Goal: Transaction & Acquisition: Subscribe to service/newsletter

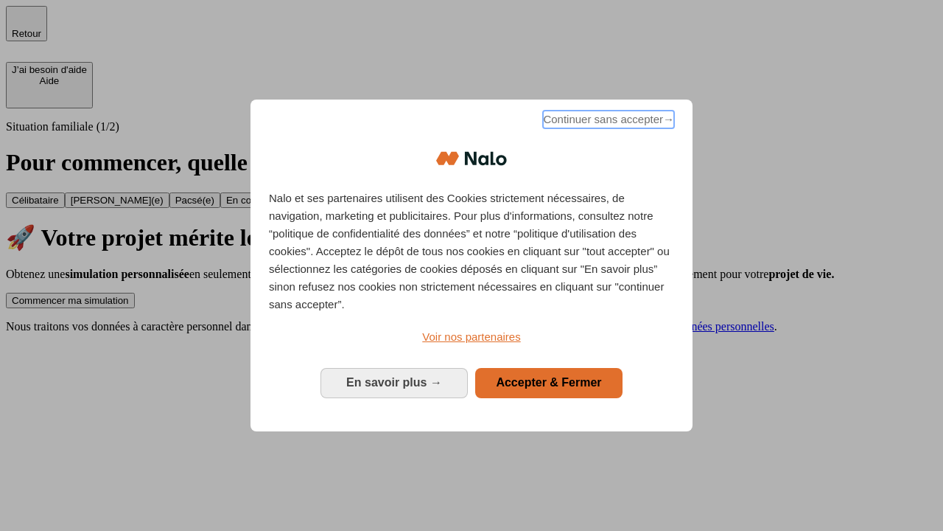
click at [607, 122] on span "Continuer sans accepter →" at bounding box center [608, 120] width 131 height 18
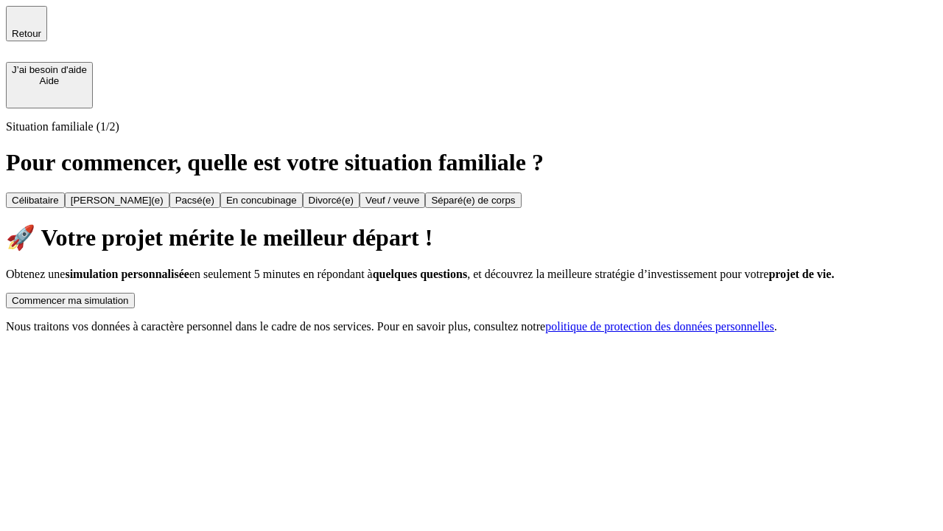
click at [129, 295] on div "Commencer ma simulation" at bounding box center [70, 300] width 117 height 11
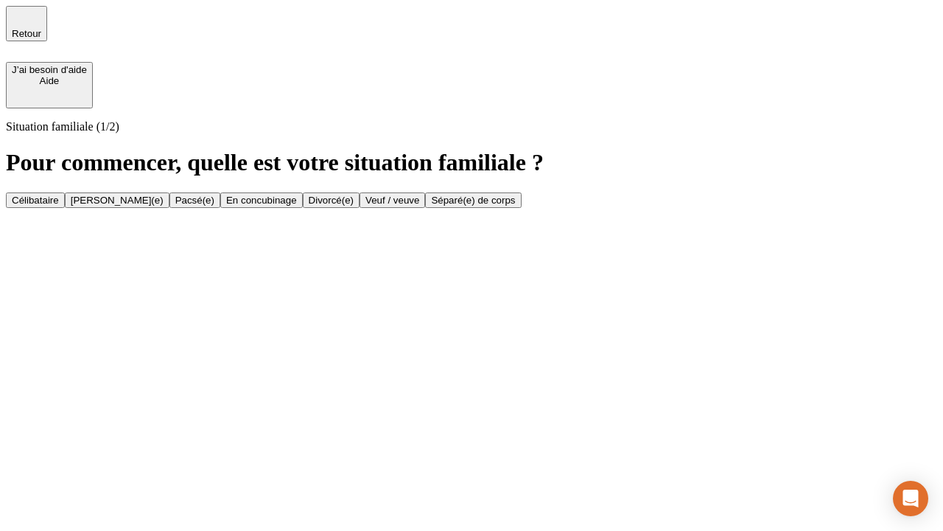
click at [59, 195] on div "Célibataire" at bounding box center [35, 200] width 47 height 11
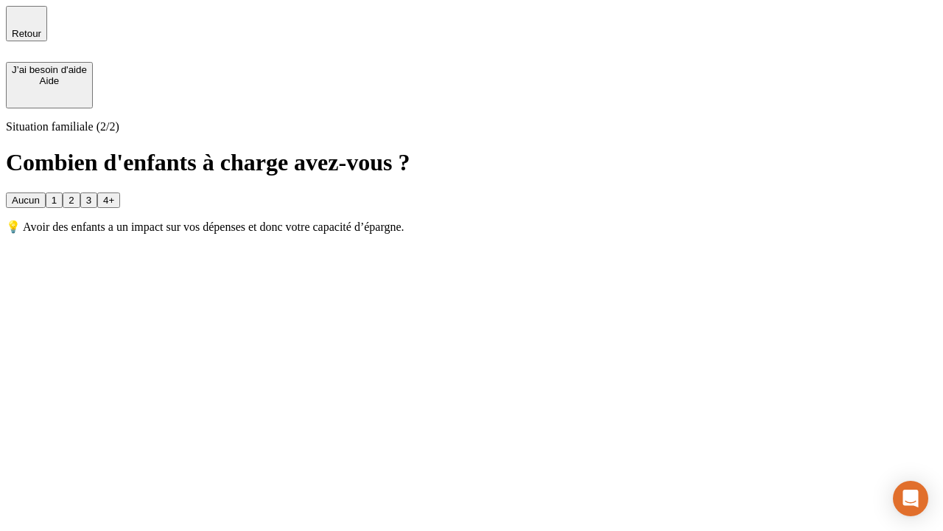
click at [40, 195] on div "Aucun" at bounding box center [26, 200] width 28 height 11
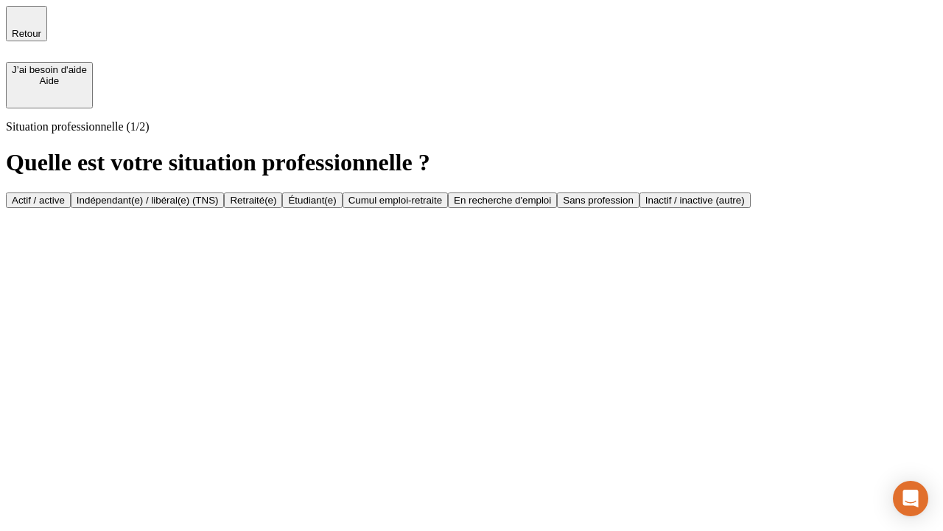
click at [65, 195] on div "Actif / active" at bounding box center [38, 200] width 53 height 11
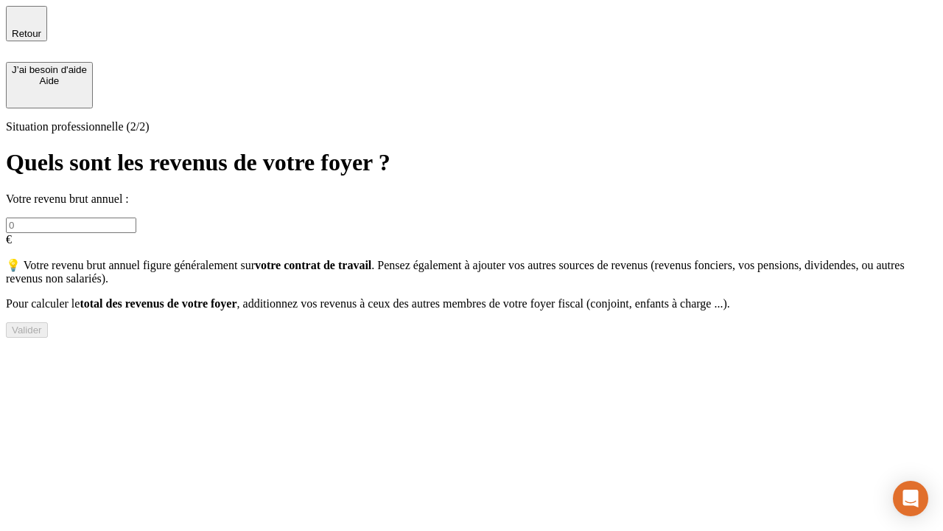
click at [136, 217] on input "text" at bounding box center [71, 224] width 130 height 15
type input "30 000"
click at [42, 335] on div "Valider" at bounding box center [27, 329] width 30 height 11
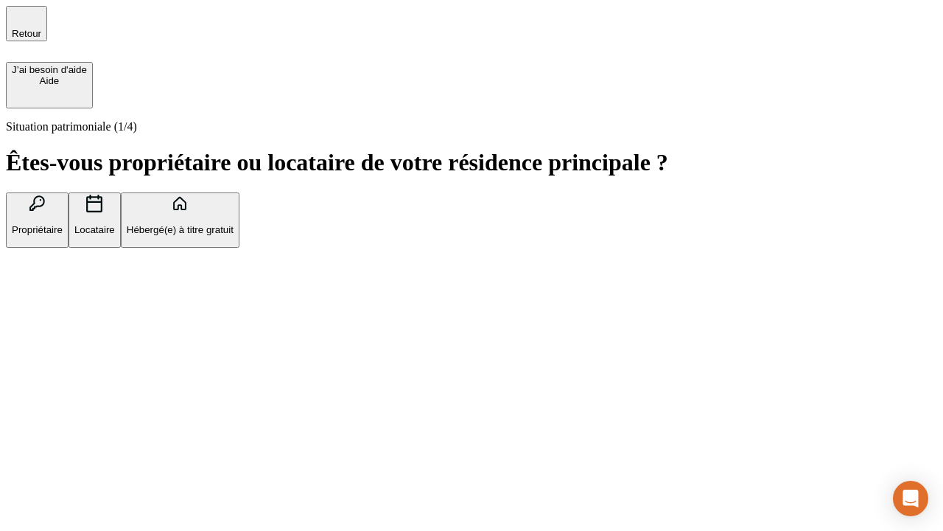
click at [234, 235] on p "Hébergé(e) à titre gratuit" at bounding box center [180, 229] width 107 height 11
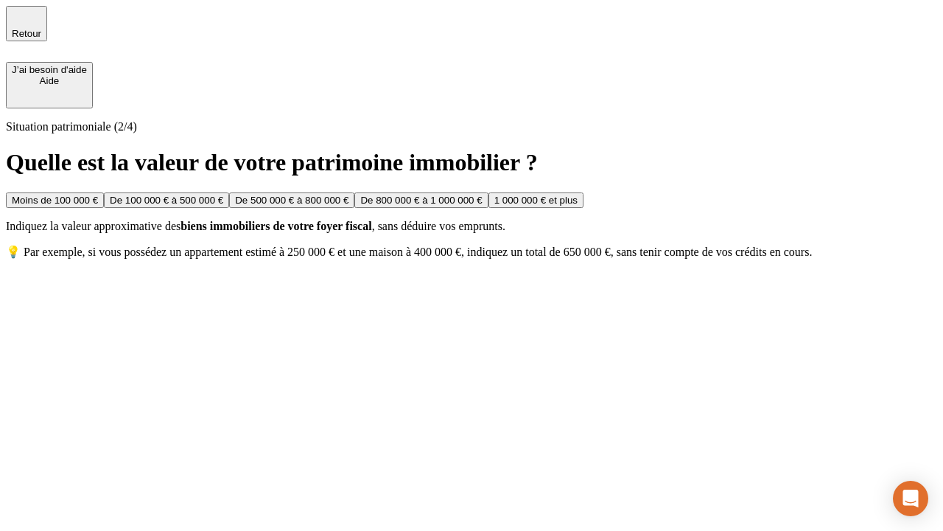
click at [98, 195] on div "Moins de 100 000 €" at bounding box center [55, 200] width 86 height 11
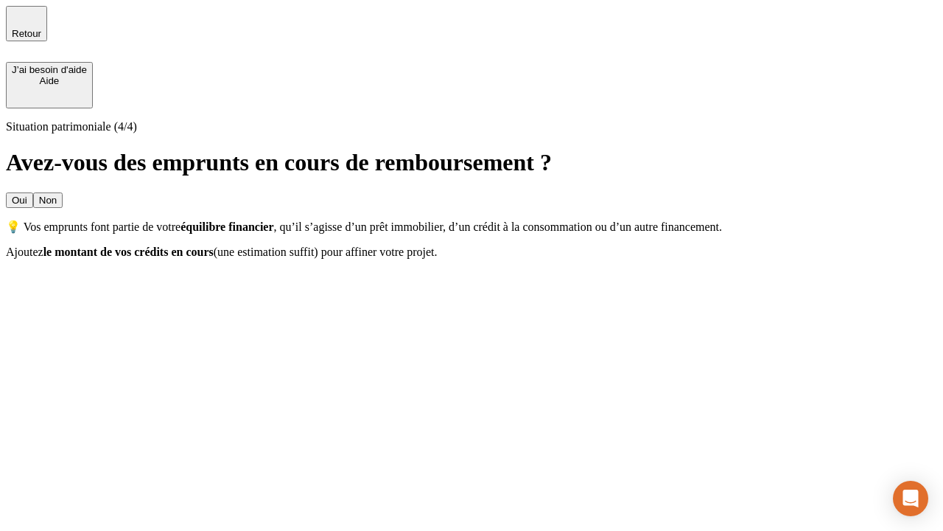
click at [57, 195] on div "Non" at bounding box center [48, 200] width 18 height 11
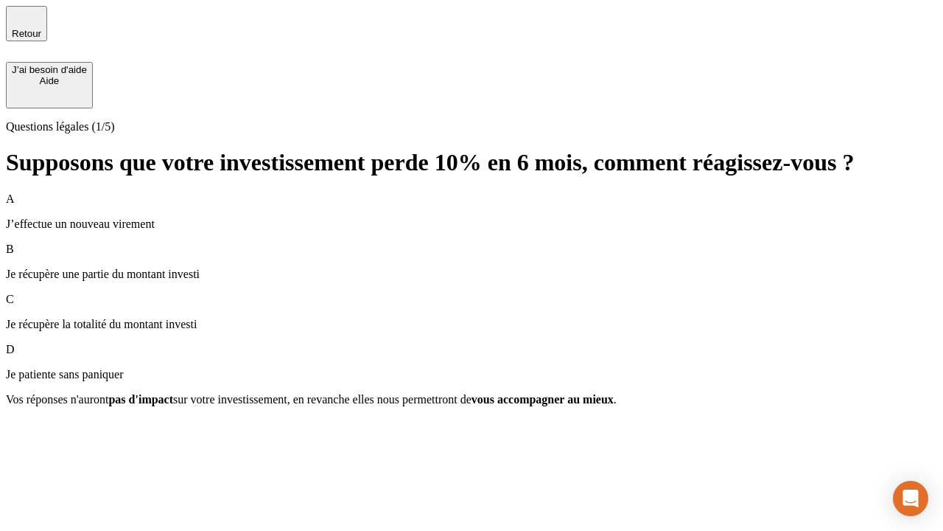
click at [472, 192] on div "A J’effectue un nouveau virement" at bounding box center [471, 211] width 931 height 38
click at [44, 431] on div "Suivant" at bounding box center [28, 425] width 32 height 11
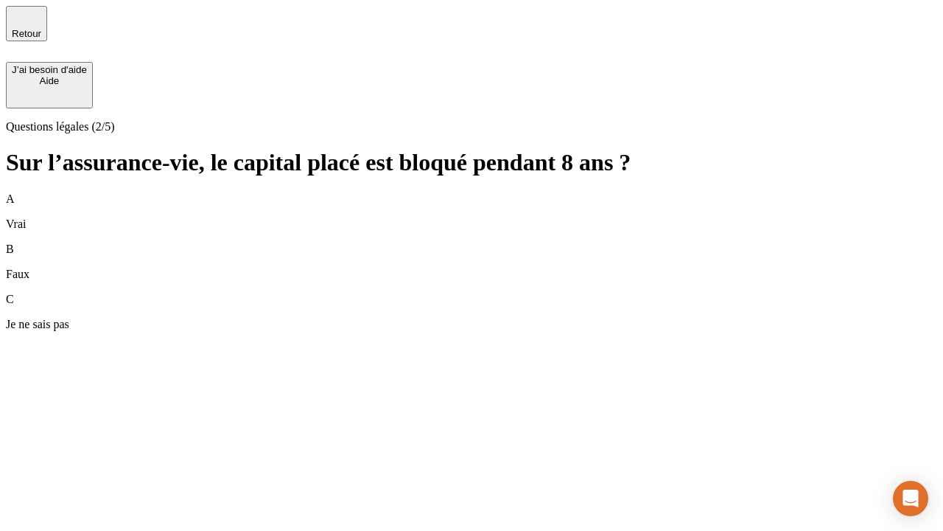
click at [472, 242] on div "B Faux" at bounding box center [471, 261] width 931 height 38
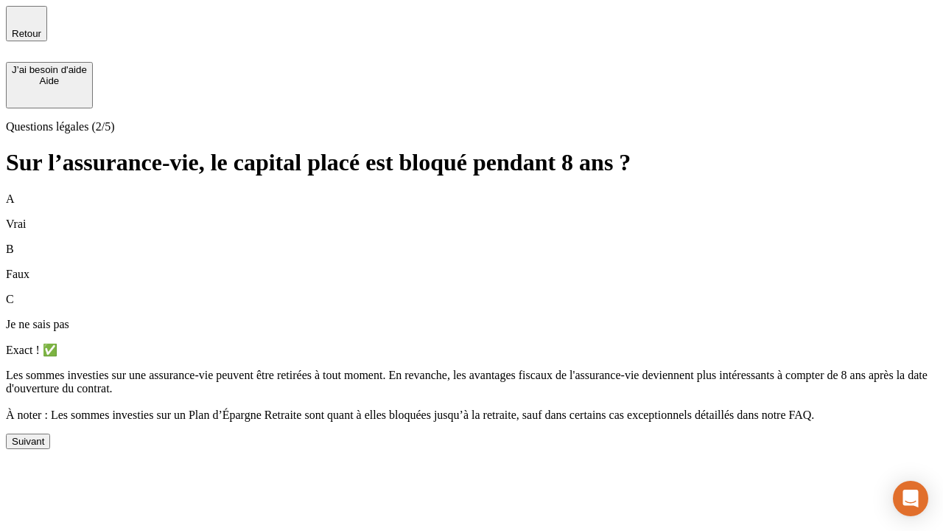
click at [44, 447] on div "Suivant" at bounding box center [28, 440] width 32 height 11
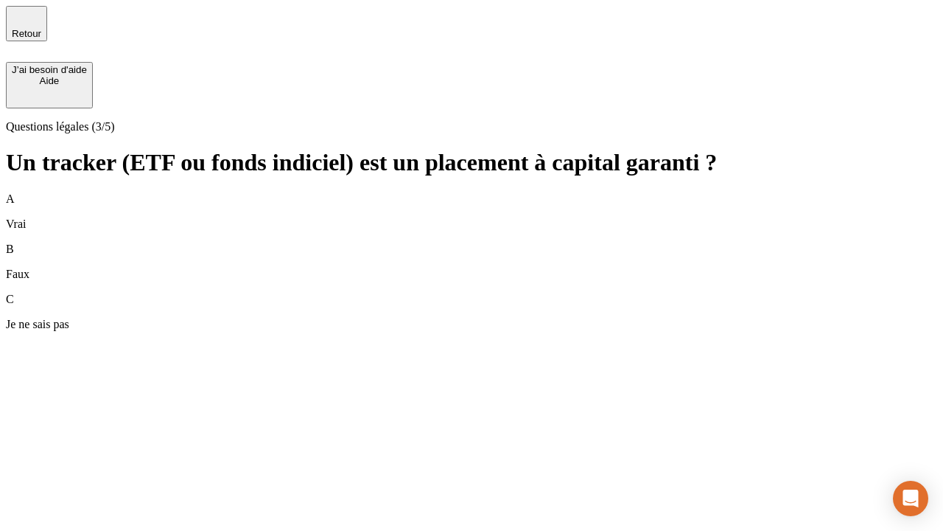
click at [472, 242] on div "B Faux" at bounding box center [471, 261] width 931 height 38
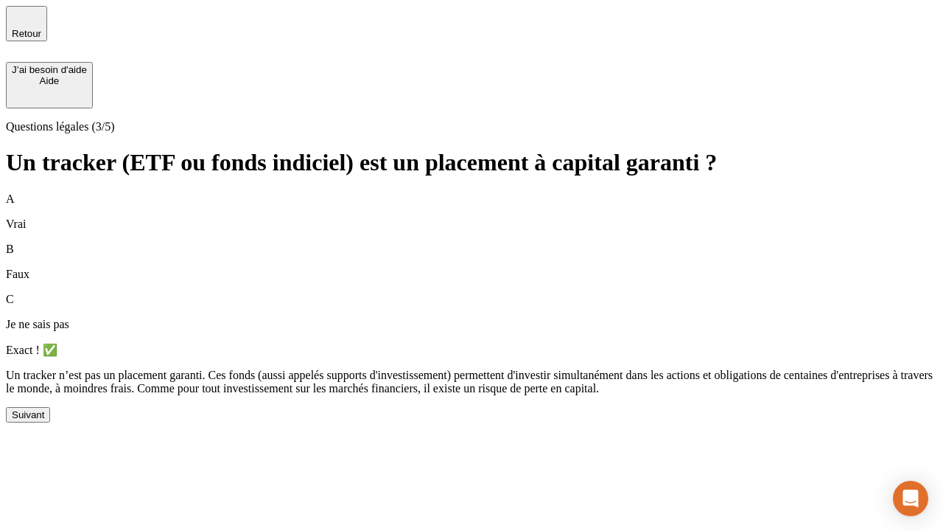
click at [44, 420] on div "Suivant" at bounding box center [28, 414] width 32 height 11
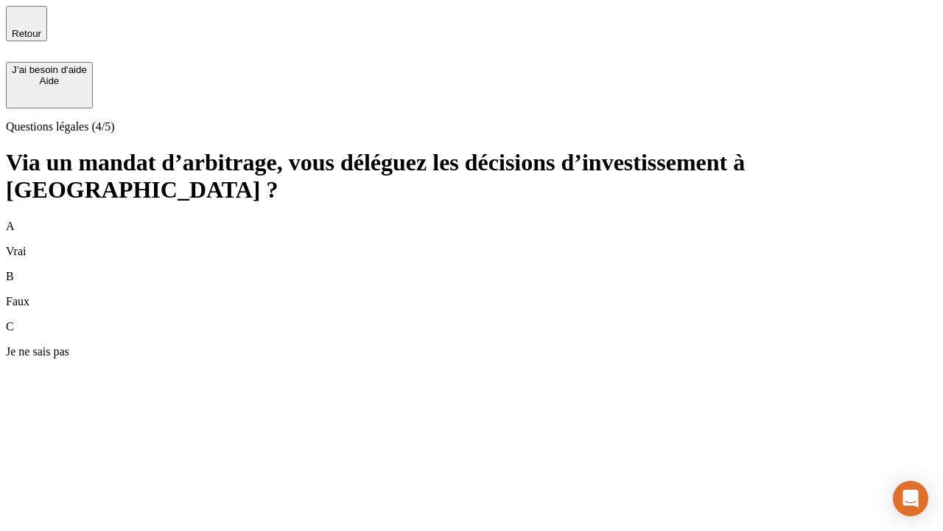
click at [472, 220] on div "A Vrai" at bounding box center [471, 239] width 931 height 38
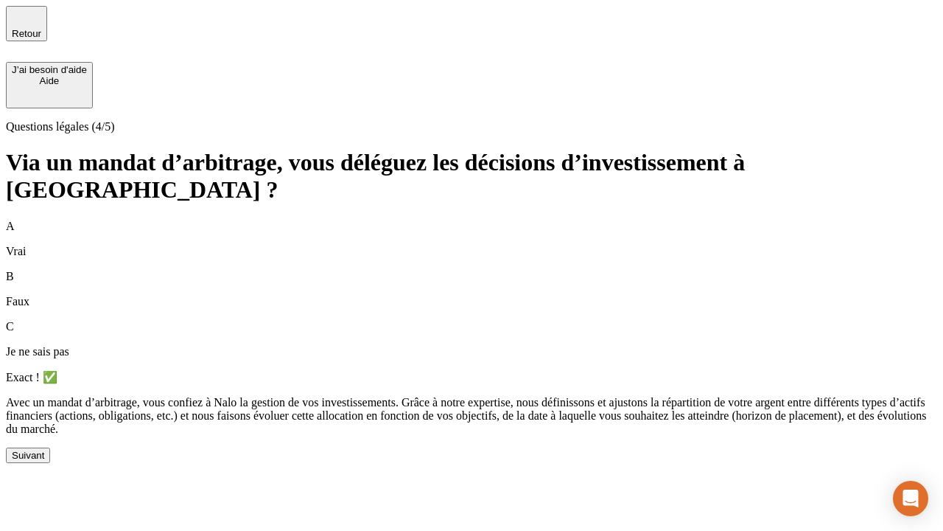
click at [44, 461] on div "Suivant" at bounding box center [28, 455] width 32 height 11
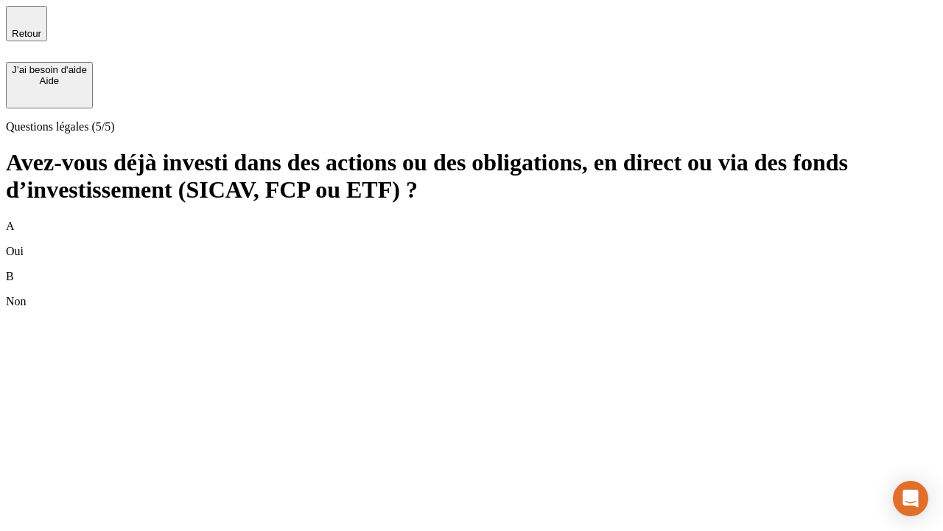
click at [472, 270] on div "B Non" at bounding box center [471, 289] width 931 height 38
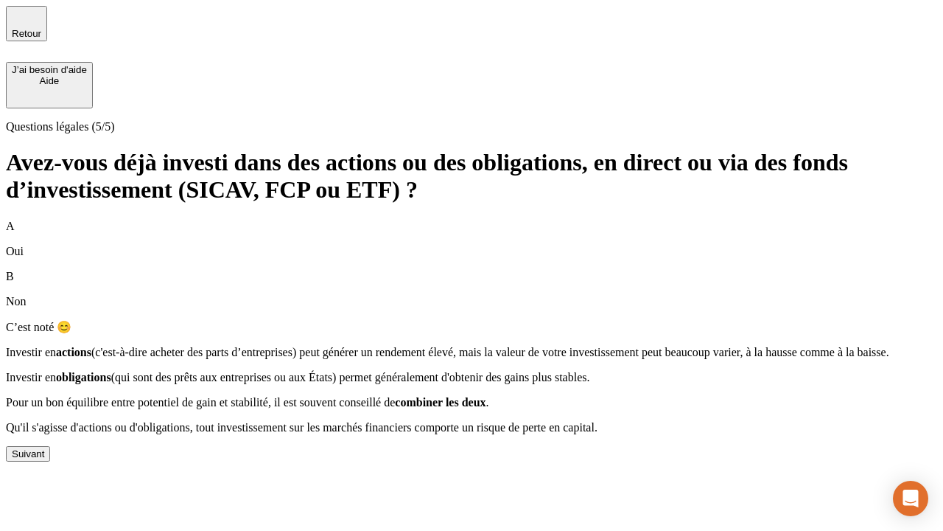
click at [44, 459] on div "Suivant" at bounding box center [28, 453] width 32 height 11
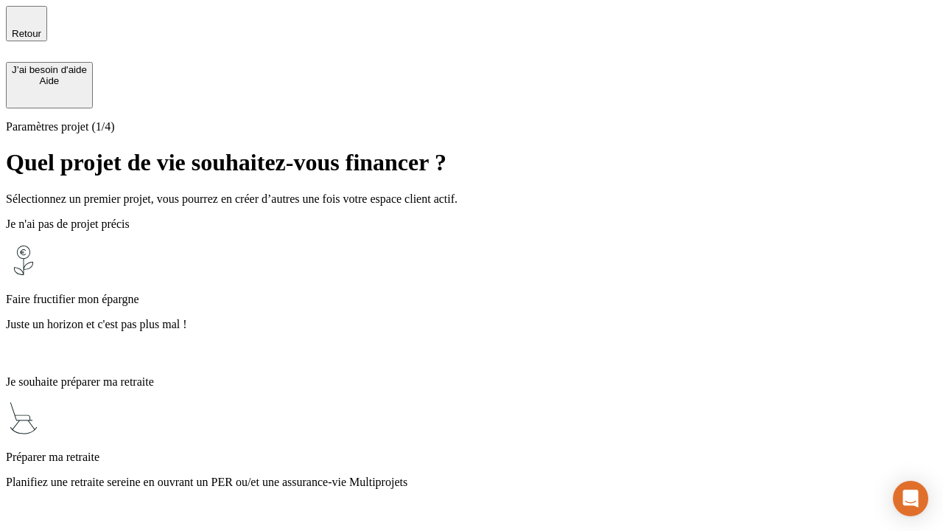
click at [472, 475] on p "Planifiez une retraite sereine en ouvrant un PER ou/et une assurance-vie Multip…" at bounding box center [471, 481] width 931 height 13
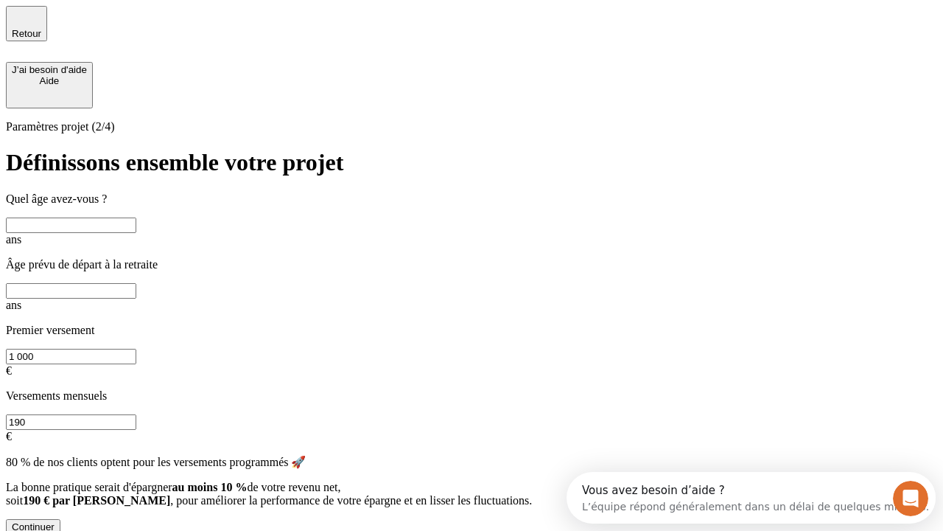
click at [136, 217] on input "text" at bounding box center [71, 224] width 130 height 15
type input "25"
click at [136, 283] on input "text" at bounding box center [71, 290] width 130 height 15
type input "64"
click at [136, 349] on input "1 000" at bounding box center [71, 356] width 130 height 15
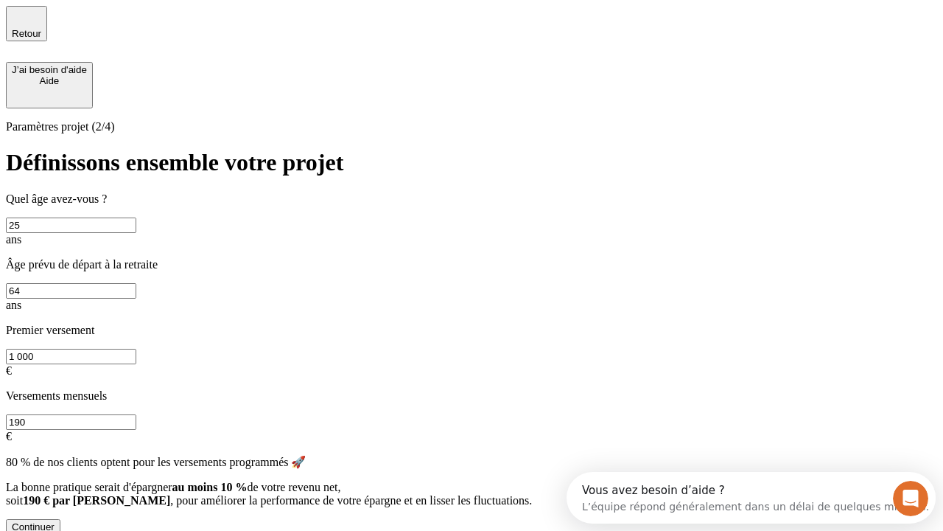
type input "1 000"
click at [136, 414] on input "190" at bounding box center [71, 421] width 130 height 15
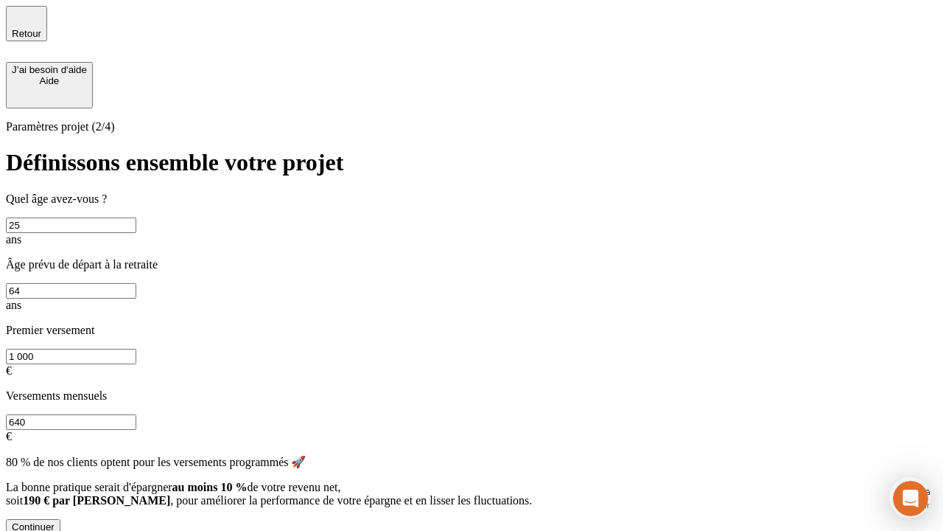
type input "640"
click at [55, 521] on div "Continuer" at bounding box center [33, 526] width 43 height 11
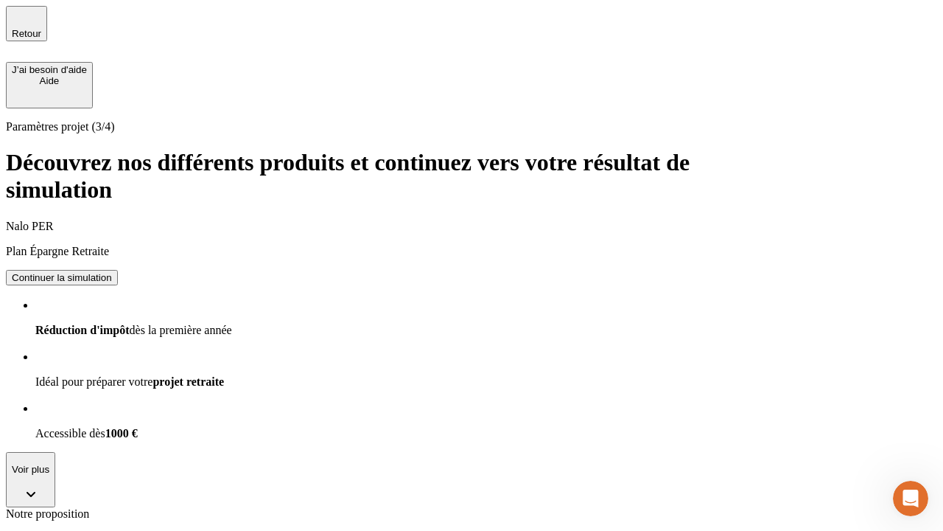
click at [112, 272] on div "Continuer la simulation" at bounding box center [62, 277] width 100 height 11
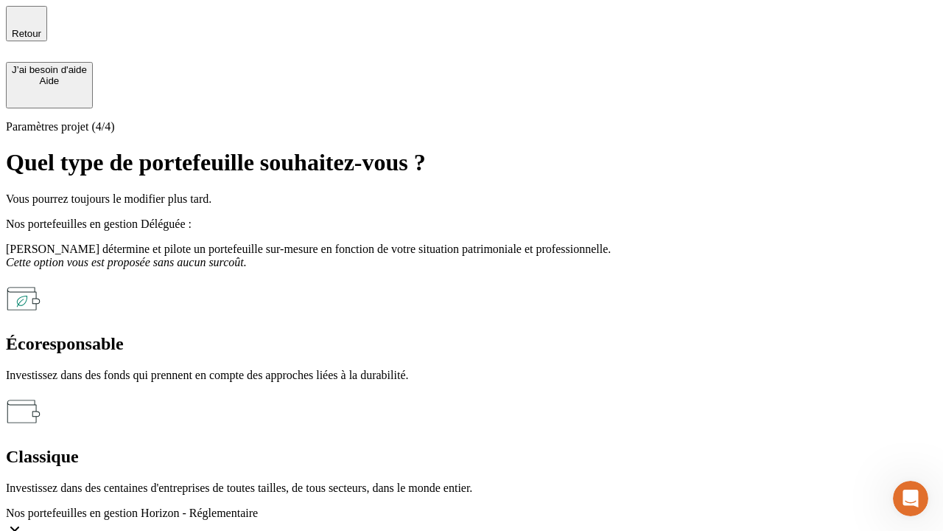
click at [311, 334] on div "Écoresponsable" at bounding box center [471, 344] width 931 height 20
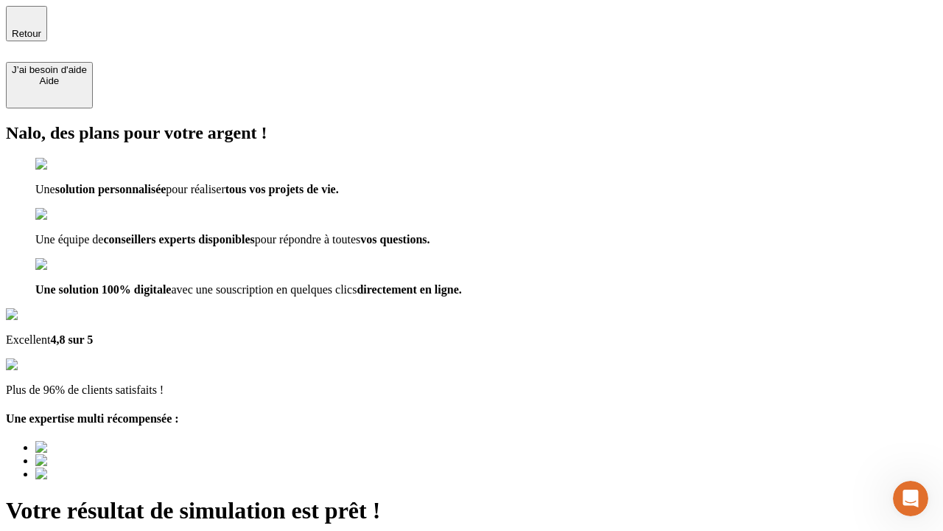
type input "[EMAIL_ADDRESS][PERSON_NAME][DOMAIN_NAME]"
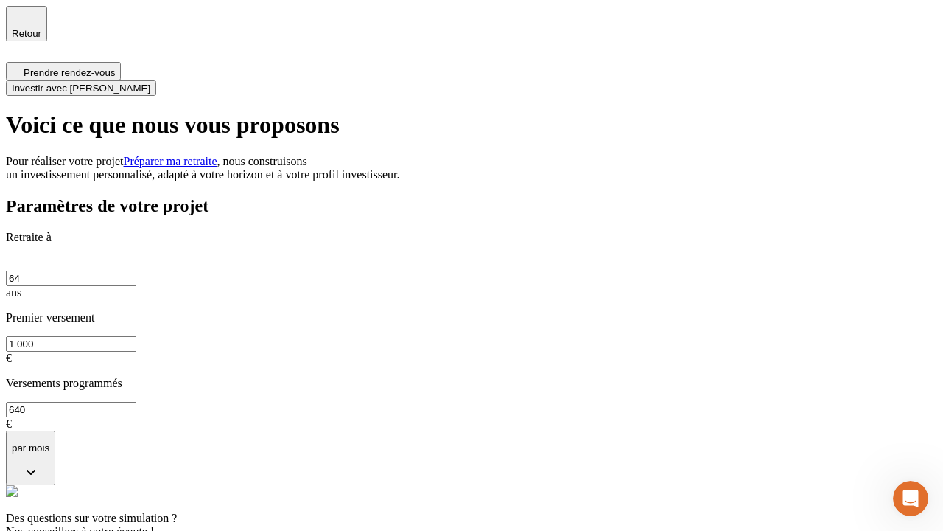
click at [150, 83] on span "Investir avec [PERSON_NAME]" at bounding box center [81, 88] width 139 height 11
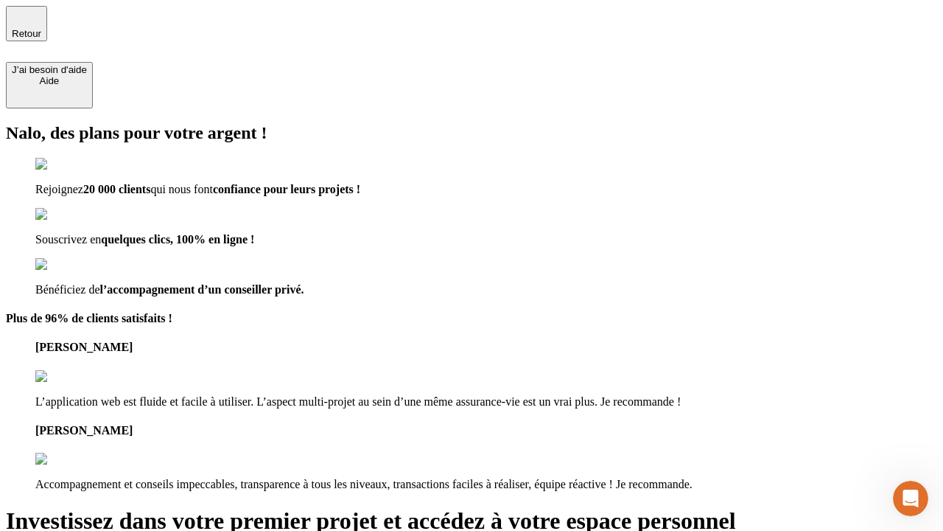
type input "[EMAIL_ADDRESS][PERSON_NAME][DOMAIN_NAME]"
